Goal: Navigation & Orientation: Find specific page/section

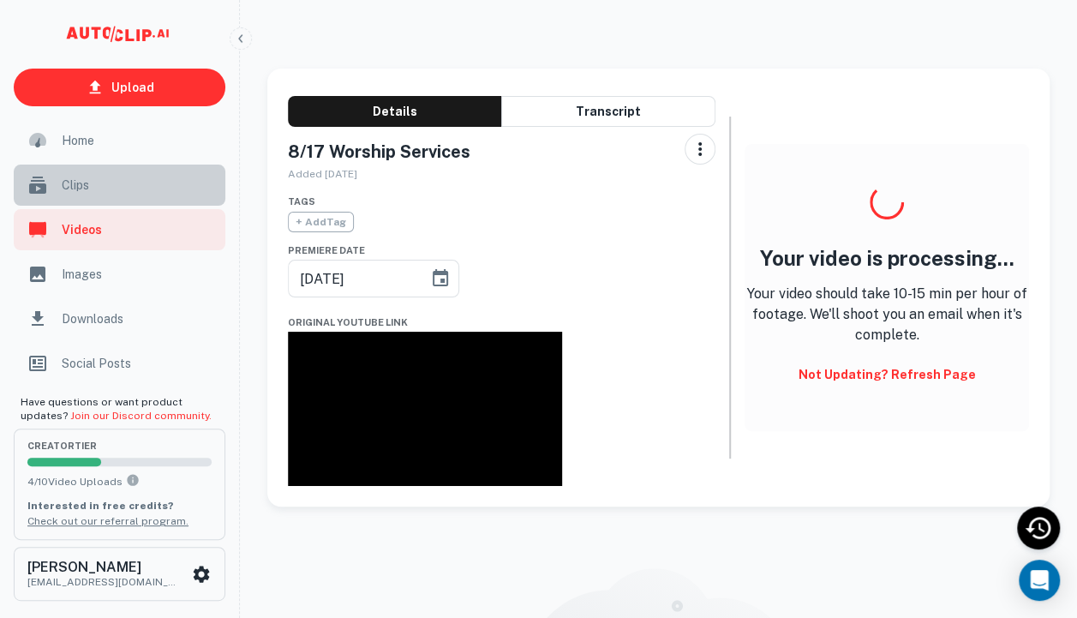
click at [81, 184] on span "Clips" at bounding box center [138, 185] width 153 height 19
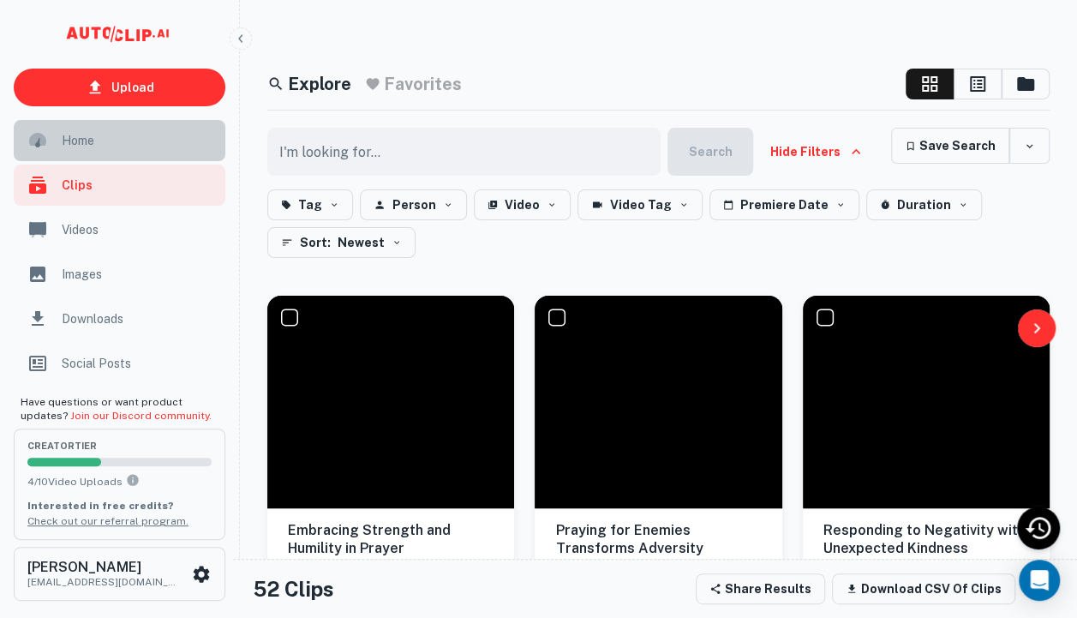
click at [81, 139] on span "Home" at bounding box center [138, 140] width 153 height 19
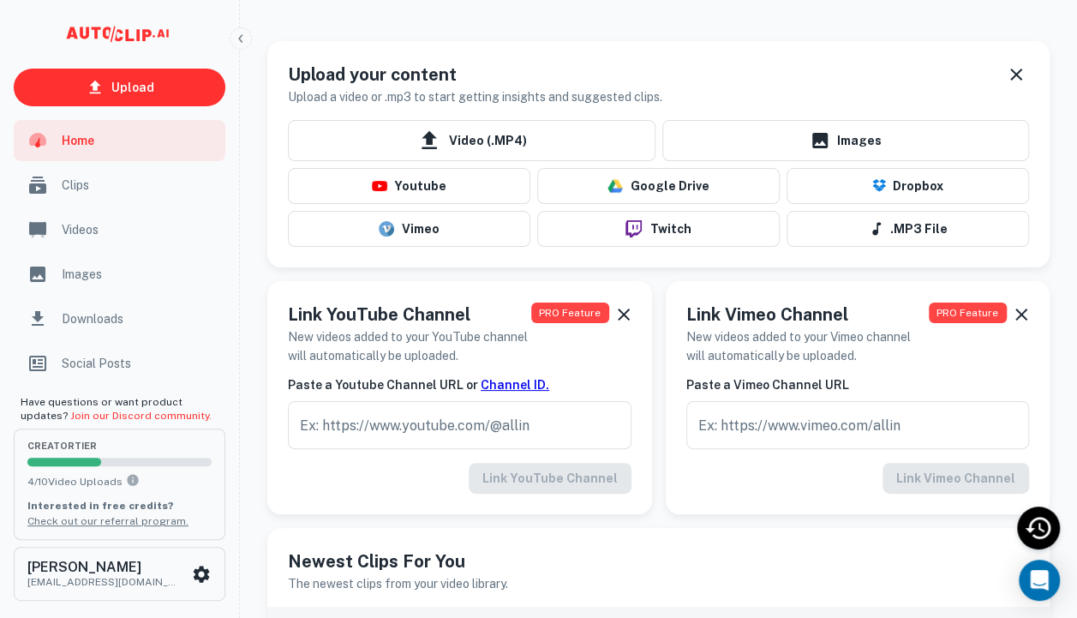
click at [108, 188] on span "Clips" at bounding box center [138, 185] width 153 height 19
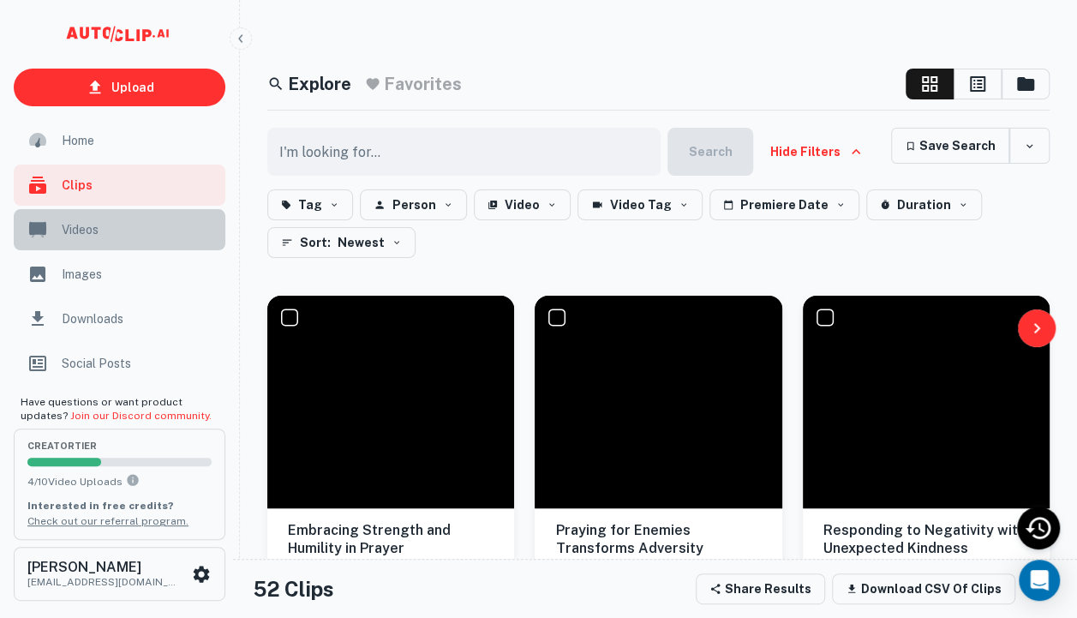
click at [92, 230] on span "Videos" at bounding box center [138, 229] width 153 height 19
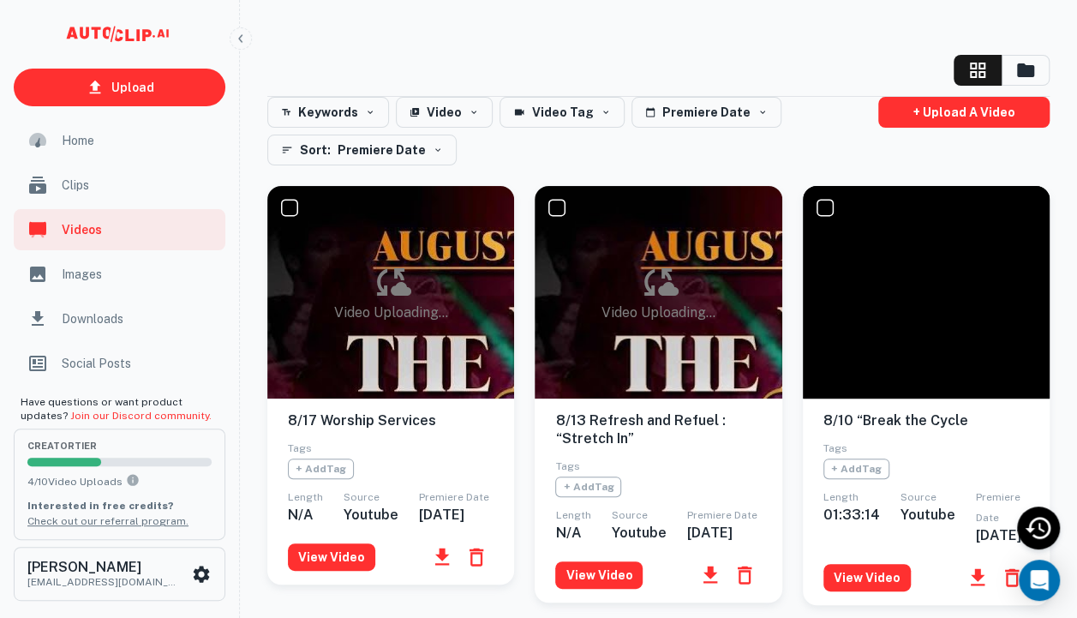
scroll to position [10, 0]
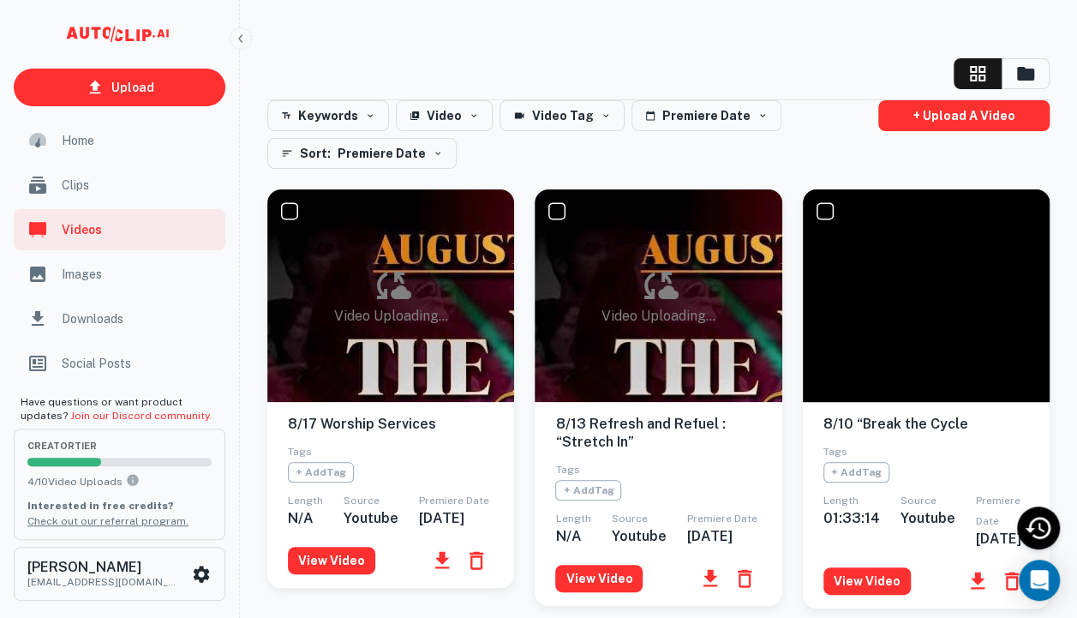
click at [374, 289] on icon at bounding box center [390, 285] width 41 height 41
click at [344, 570] on button "View Video" at bounding box center [331, 560] width 87 height 27
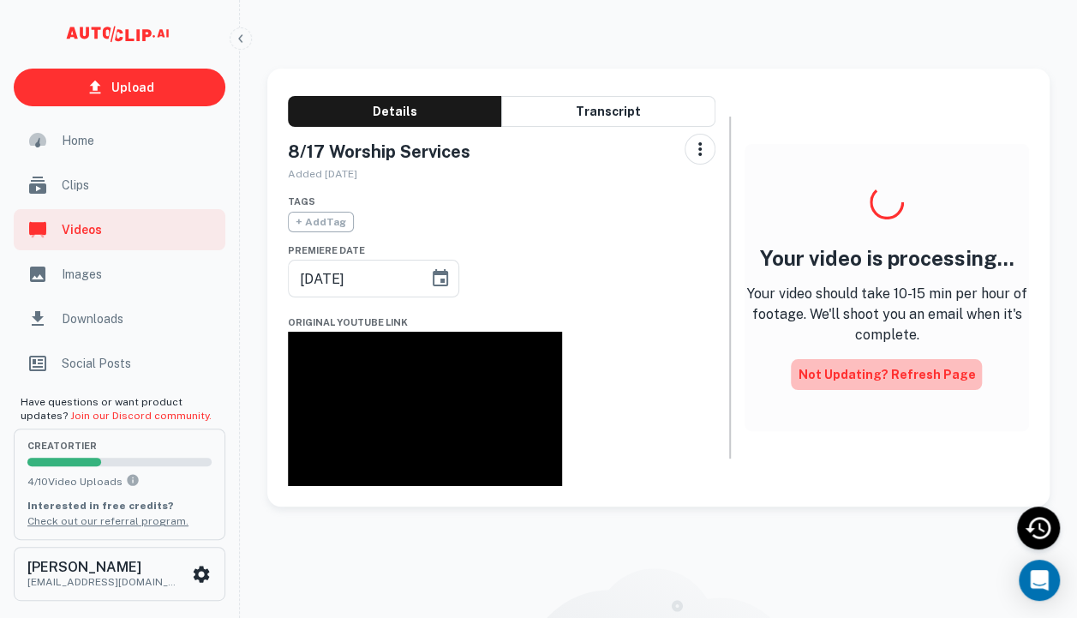
click at [912, 383] on button "Not updating? Refresh Page" at bounding box center [886, 374] width 191 height 31
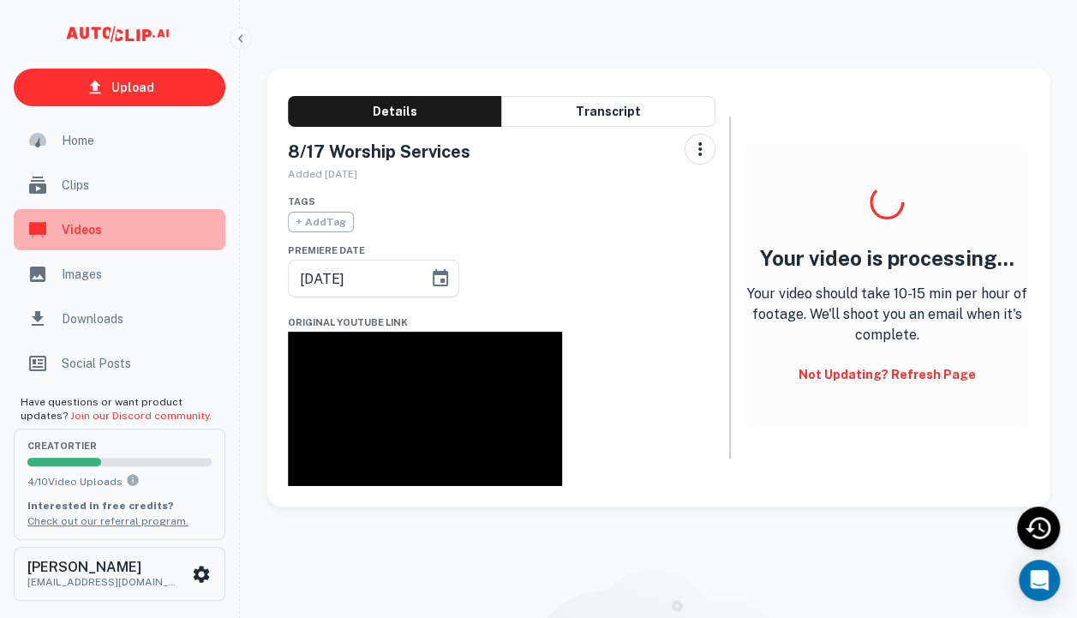
click at [98, 226] on span "Videos" at bounding box center [138, 229] width 153 height 19
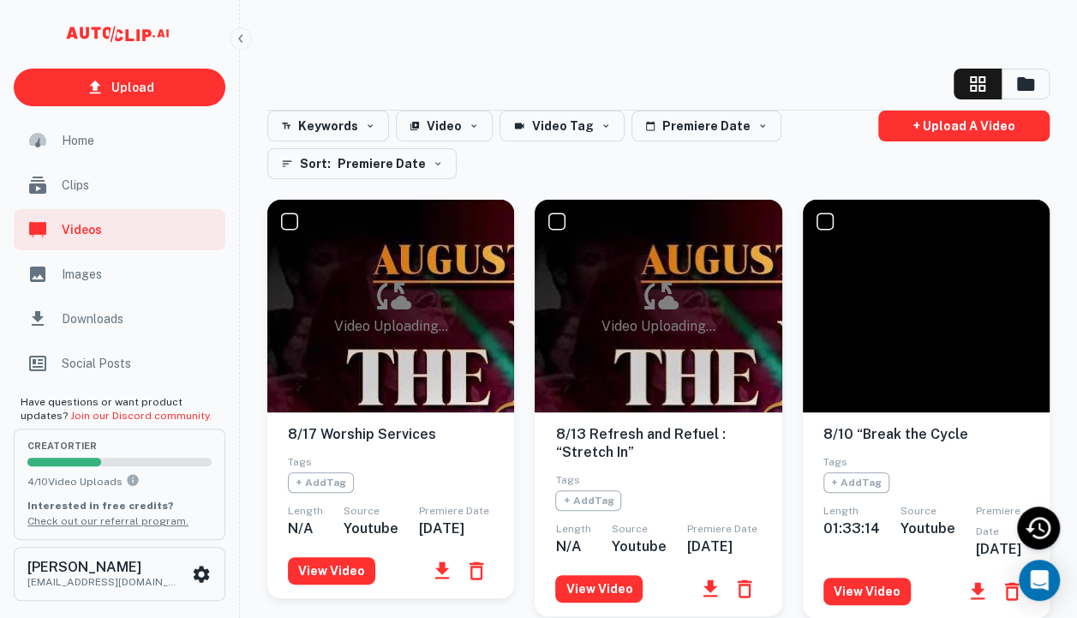
click at [624, 322] on div "Video Uploading..." at bounding box center [658, 306] width 114 height 62
click at [672, 286] on icon at bounding box center [657, 295] width 41 height 41
click at [595, 601] on button "View Video" at bounding box center [598, 588] width 87 height 27
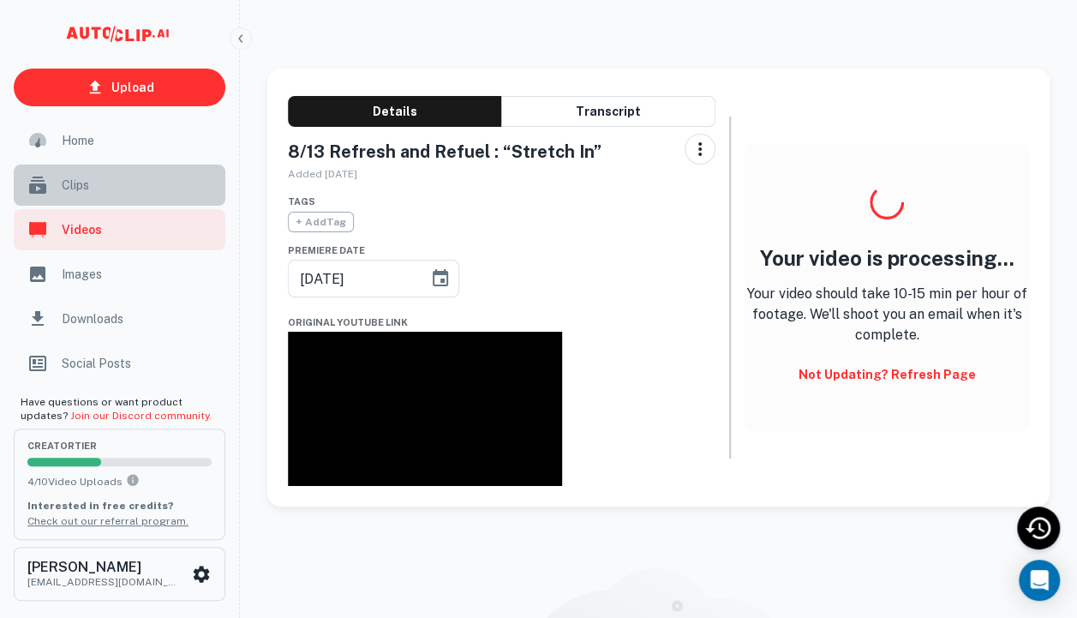
click at [78, 190] on span "Clips" at bounding box center [138, 185] width 153 height 19
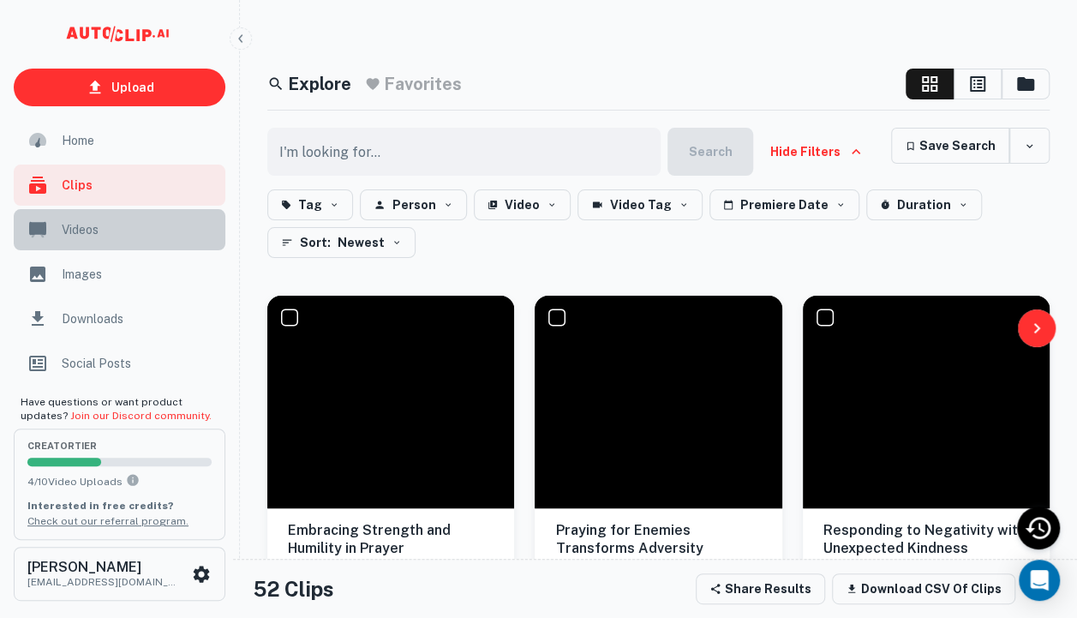
click at [76, 236] on span "Videos" at bounding box center [138, 229] width 153 height 19
